Goal: Task Accomplishment & Management: Complete application form

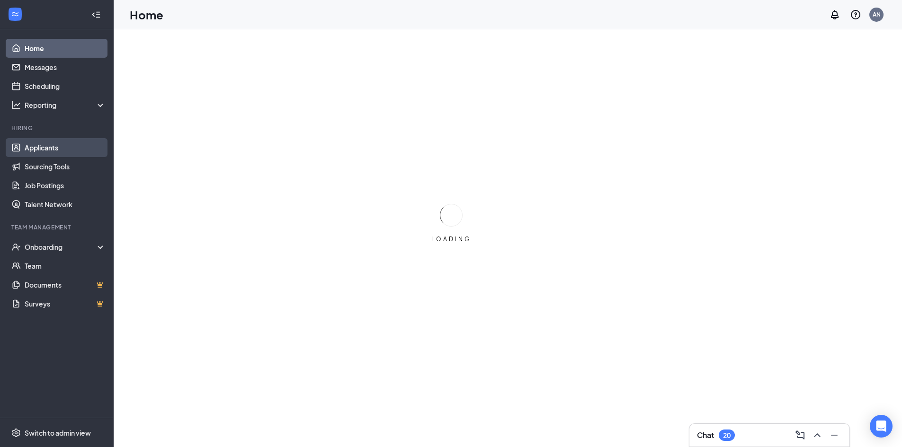
click at [49, 147] on link "Applicants" at bounding box center [65, 147] width 81 height 19
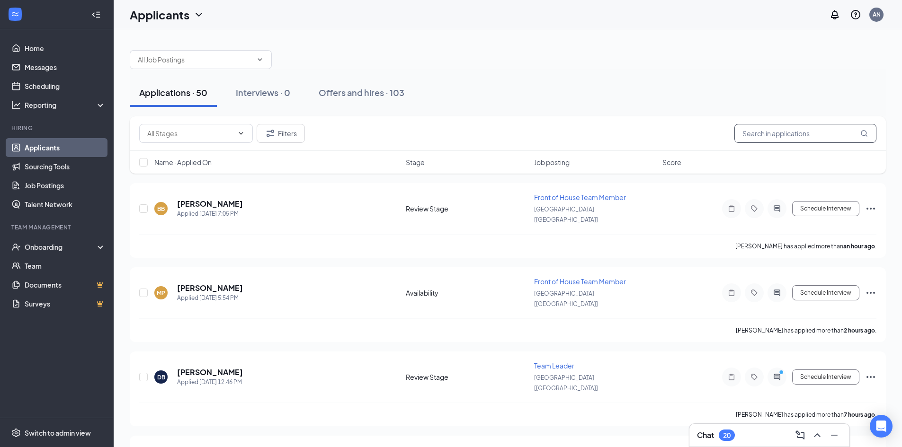
click at [770, 135] on input "text" at bounding box center [805, 133] width 142 height 19
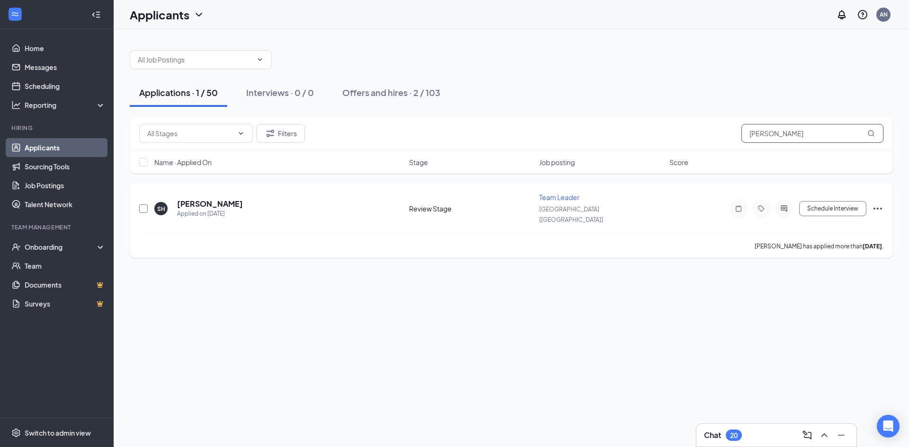
type input "[PERSON_NAME]"
click at [144, 206] on input "checkbox" at bounding box center [143, 208] width 9 height 9
checkbox input "true"
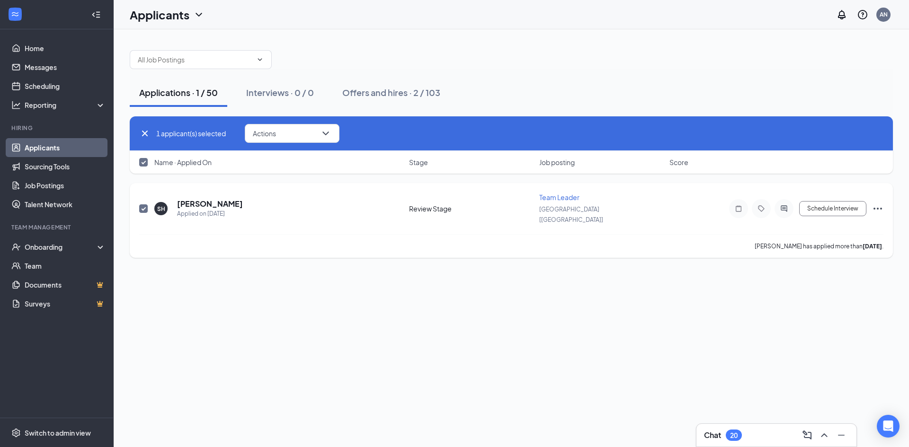
click at [870, 201] on div "Schedule Interview" at bounding box center [798, 208] width 170 height 19
click at [878, 208] on icon "Ellipses" at bounding box center [877, 209] width 9 height 2
click at [827, 225] on p "[PERSON_NAME] as hired" at bounding box center [834, 223] width 81 height 9
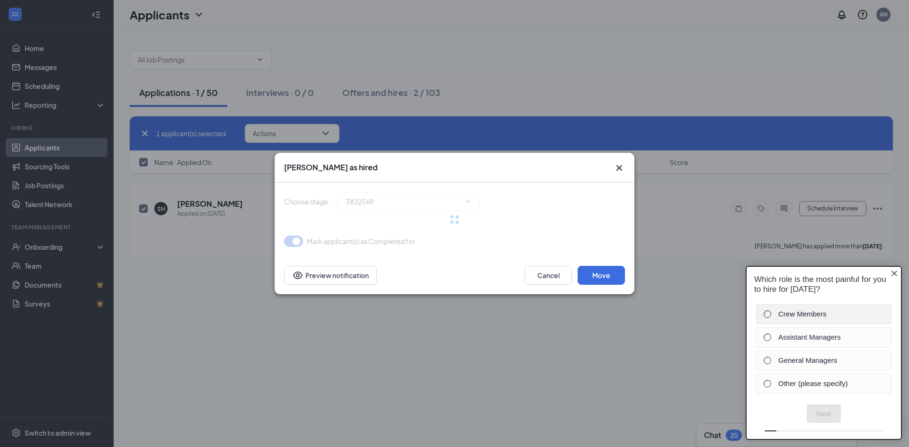
type input "Hired (final stage)"
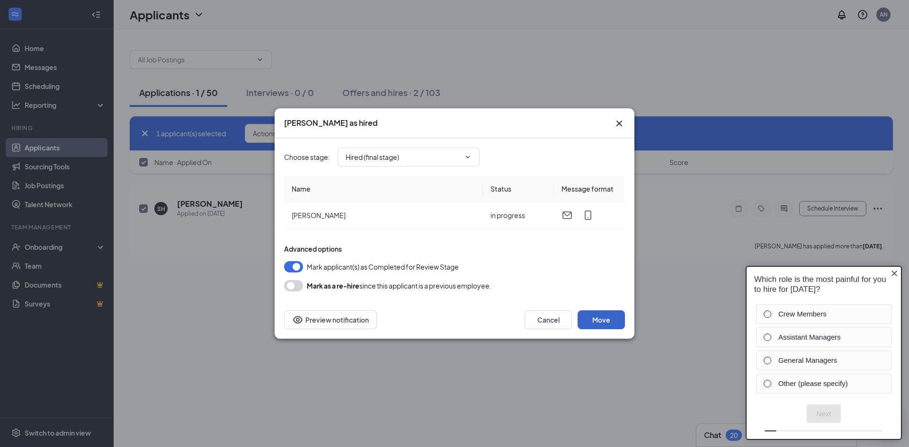
click at [609, 324] on button "Move" at bounding box center [600, 319] width 47 height 19
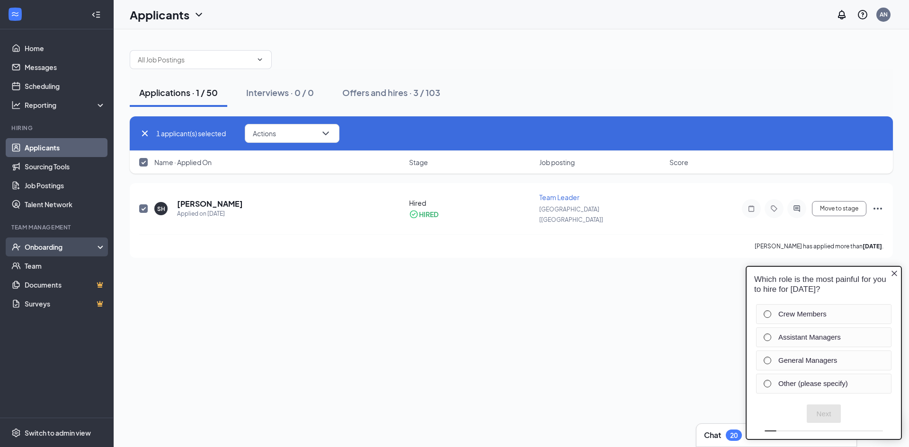
click at [43, 248] on div "Onboarding" at bounding box center [61, 246] width 73 height 9
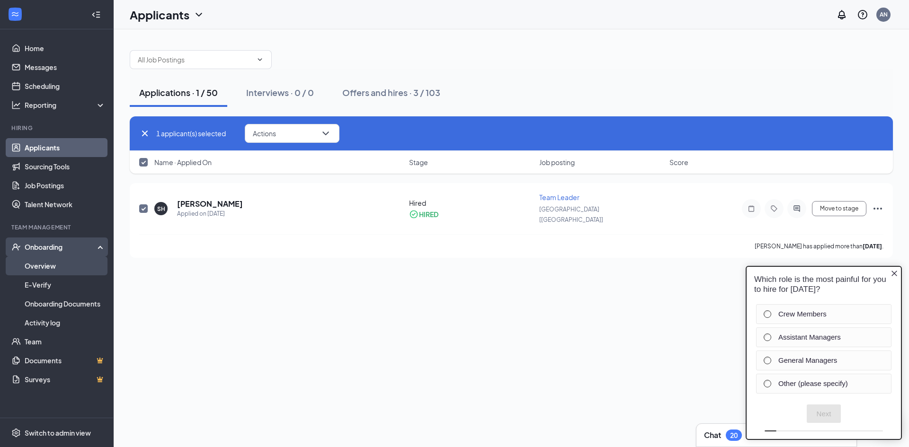
click at [55, 266] on link "Overview" at bounding box center [65, 266] width 81 height 19
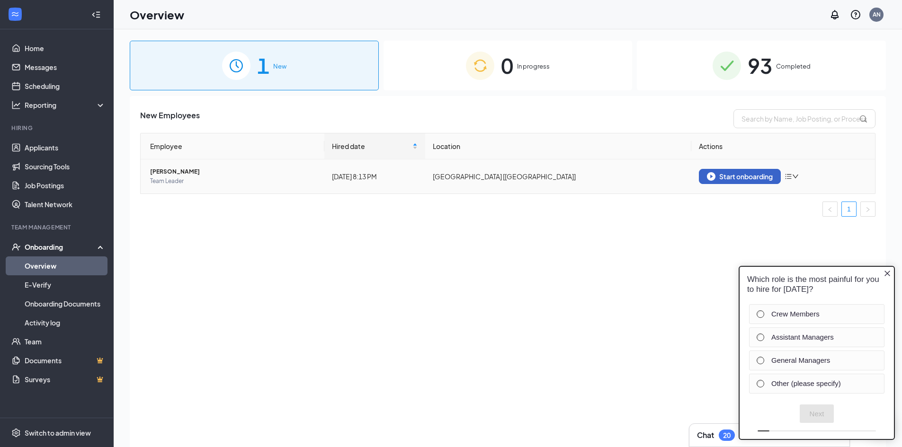
click at [750, 178] on div "Start onboarding" at bounding box center [740, 176] width 66 height 9
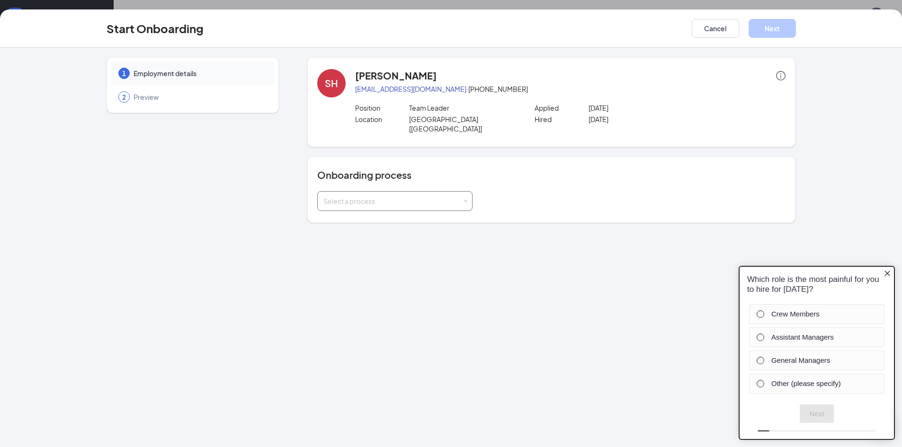
drag, startPoint x: 392, startPoint y: 187, endPoint x: 386, endPoint y: 200, distance: 13.8
click at [393, 196] on div "Select a process" at bounding box center [392, 200] width 139 height 9
click at [360, 218] on li "Onboarding" at bounding box center [394, 212] width 155 height 17
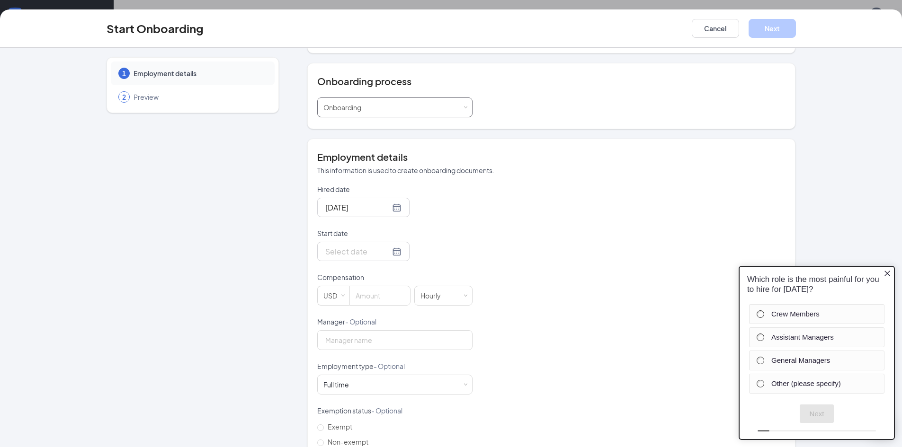
scroll to position [95, 0]
click at [386, 245] on div at bounding box center [363, 251] width 76 height 12
type input "[DATE]"
click at [345, 344] on div "22" at bounding box center [348, 349] width 11 height 11
click at [366, 289] on input at bounding box center [380, 294] width 60 height 19
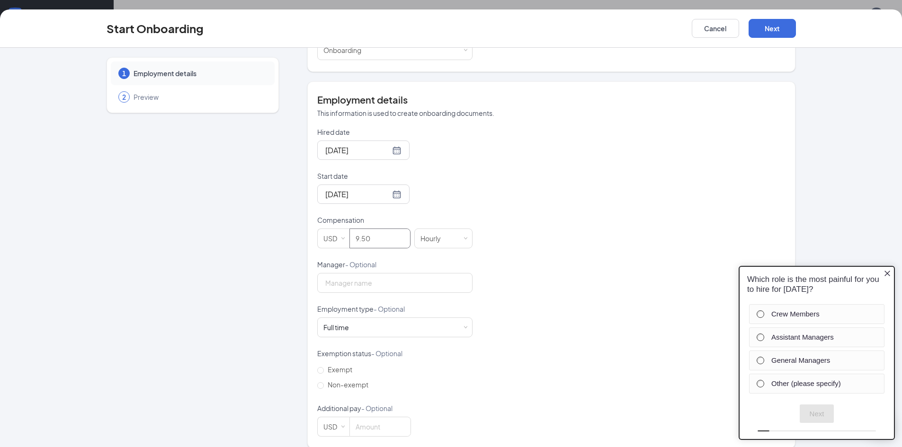
scroll to position [152, 0]
click at [399, 272] on input "Manager - Optional" at bounding box center [394, 282] width 155 height 20
type input "9.5"
drag, startPoint x: 355, startPoint y: 319, endPoint x: 347, endPoint y: 326, distance: 10.4
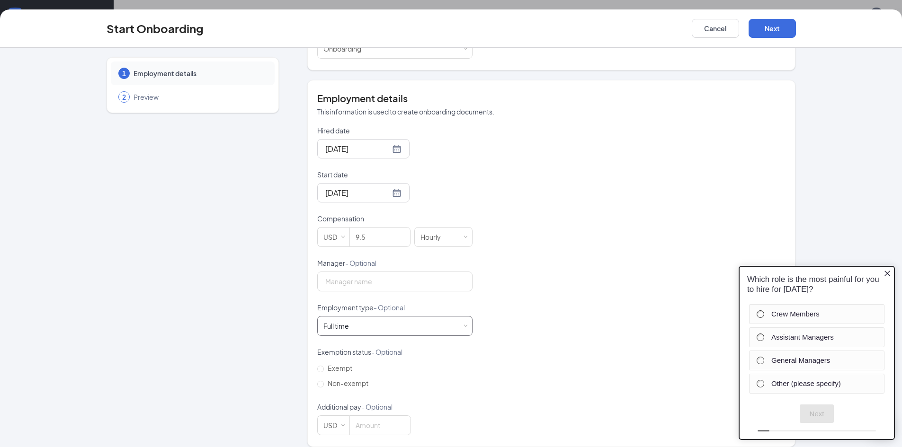
click at [355, 319] on div "Full time Works 30+ hours per week and is reasonably expected to work" at bounding box center [394, 326] width 143 height 19
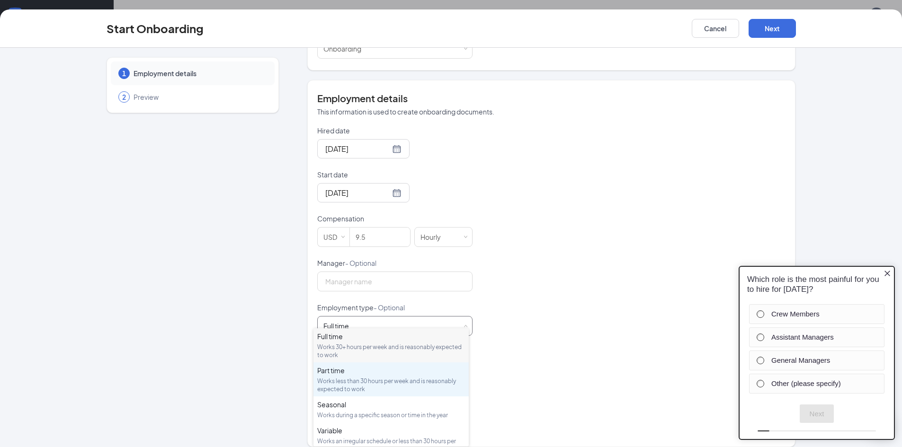
click at [356, 386] on div "Works less than 30 hours per week and is reasonably expected to work" at bounding box center [391, 385] width 148 height 16
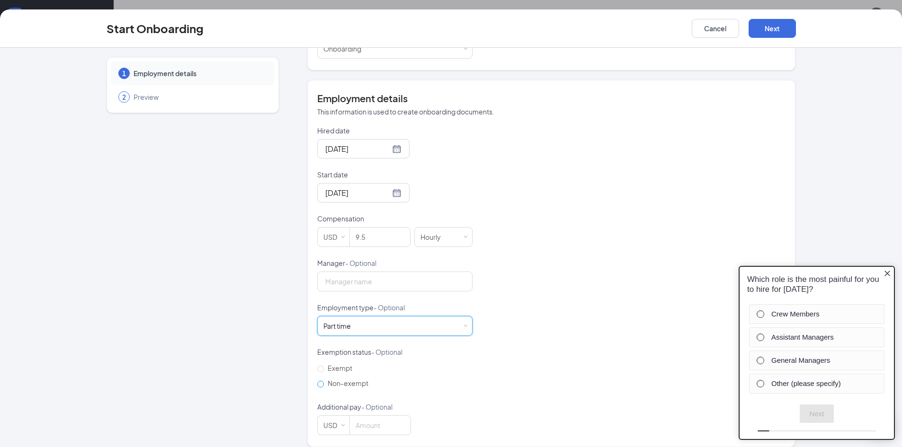
click at [345, 379] on span "Non-exempt" at bounding box center [348, 383] width 48 height 9
click at [324, 381] on input "Non-exempt" at bounding box center [320, 384] width 7 height 7
radio input "true"
click at [887, 274] on icon "Close button" at bounding box center [887, 274] width 6 height 6
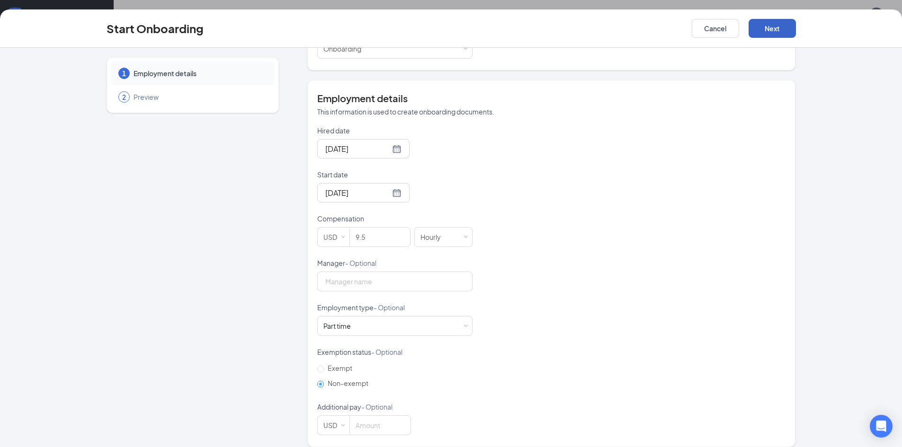
click at [770, 31] on button "Next" at bounding box center [771, 28] width 47 height 19
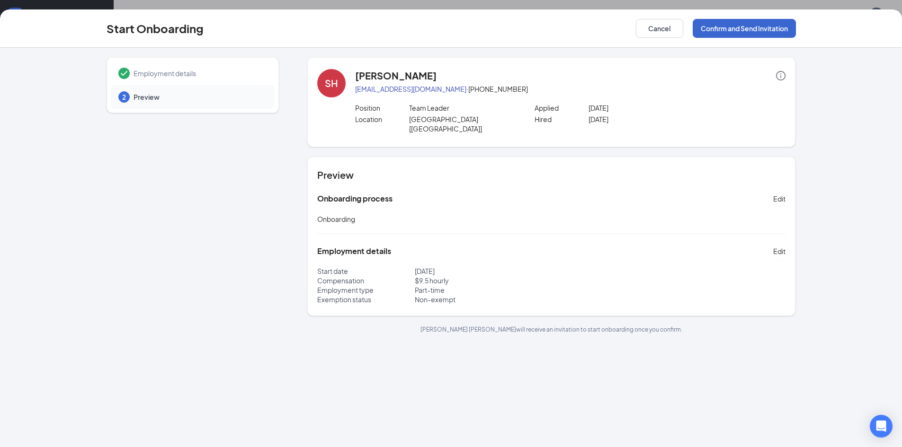
scroll to position [0, 0]
click at [759, 28] on button "Confirm and Send Invitation" at bounding box center [743, 28] width 103 height 19
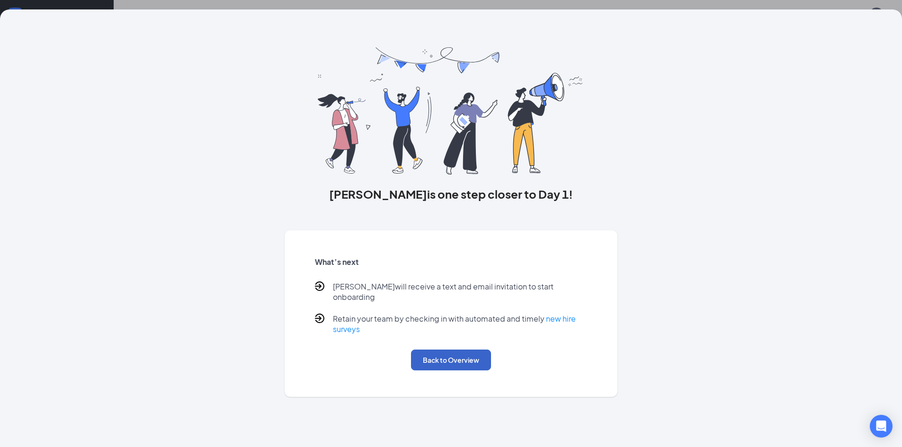
click at [463, 355] on button "Back to Overview" at bounding box center [451, 360] width 80 height 21
